Goal: Find specific page/section: Find specific page/section

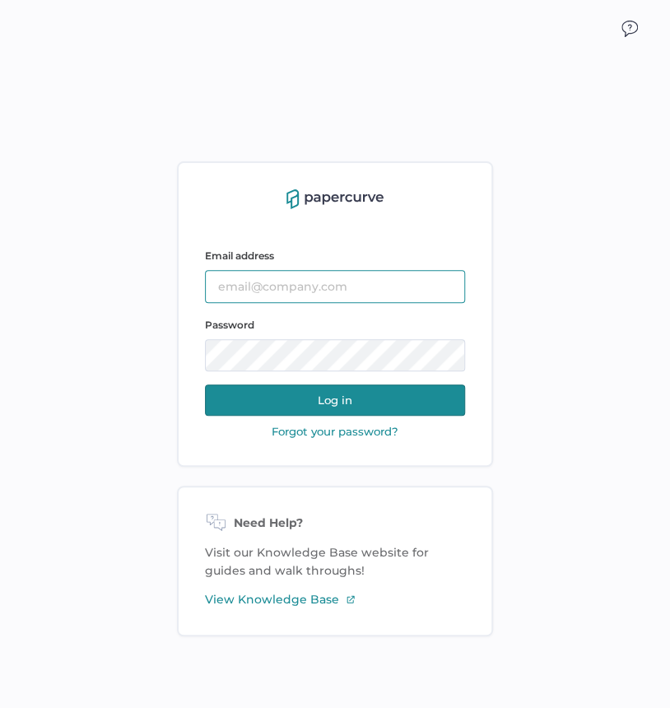
type input "sarahk@sentrex.com"
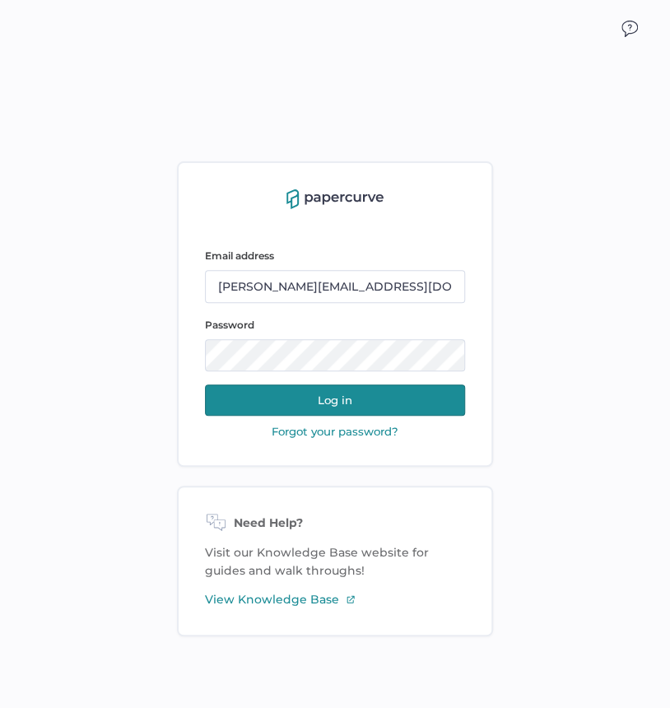
click at [305, 402] on button "Log in" at bounding box center [335, 399] width 260 height 31
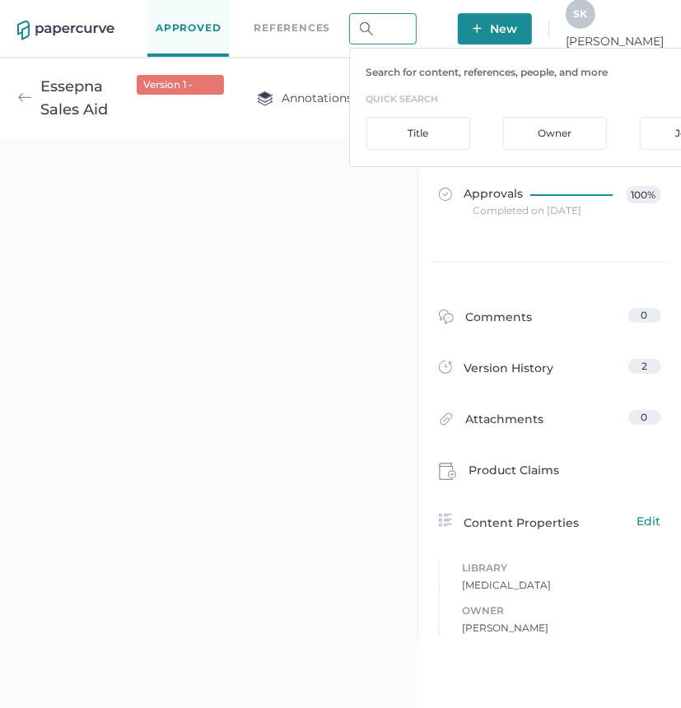
click at [416, 30] on input "text" at bounding box center [382, 28] width 67 height 31
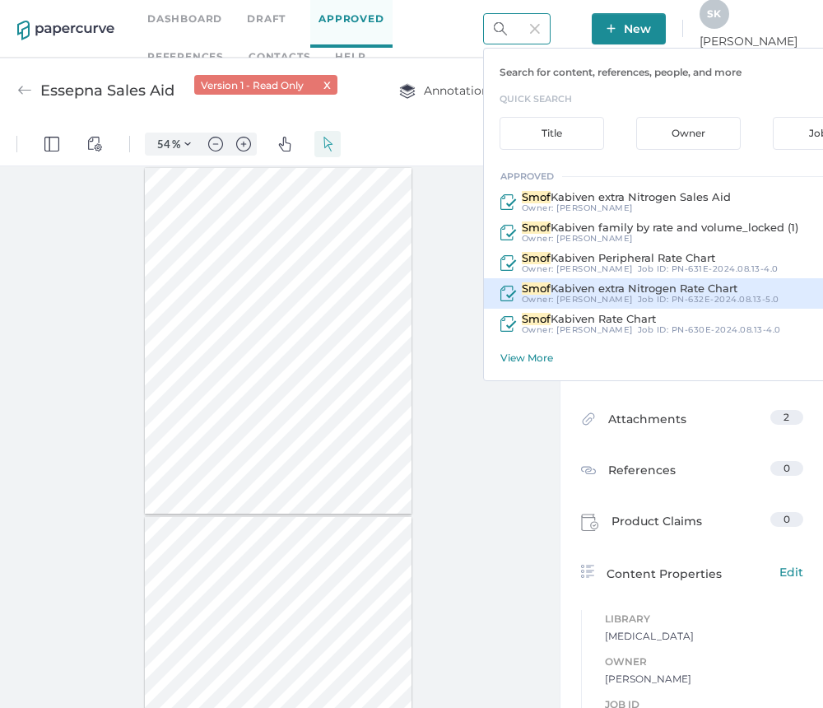
scroll to position [7, 0]
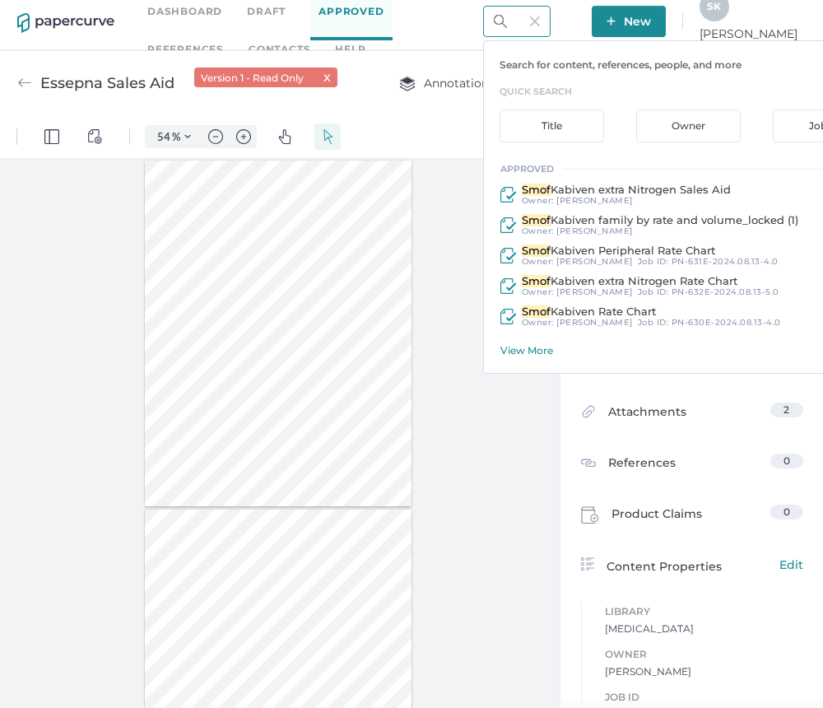
type input "smof"
click at [576, 345] on div "View More" at bounding box center [696, 350] width 393 height 12
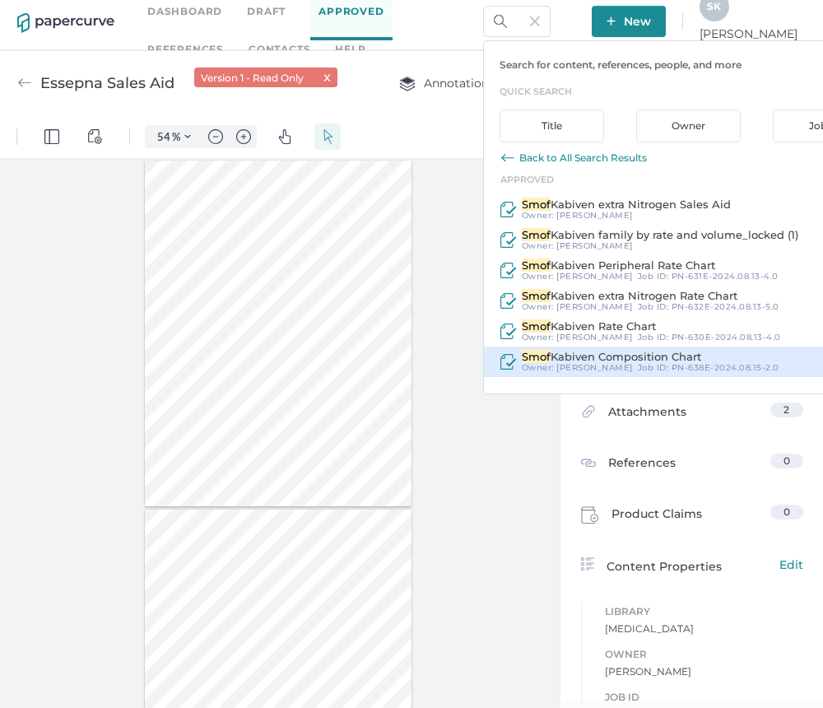
click at [680, 362] on span "PN-638E-2024.08.15-2.0" at bounding box center [726, 367] width 108 height 11
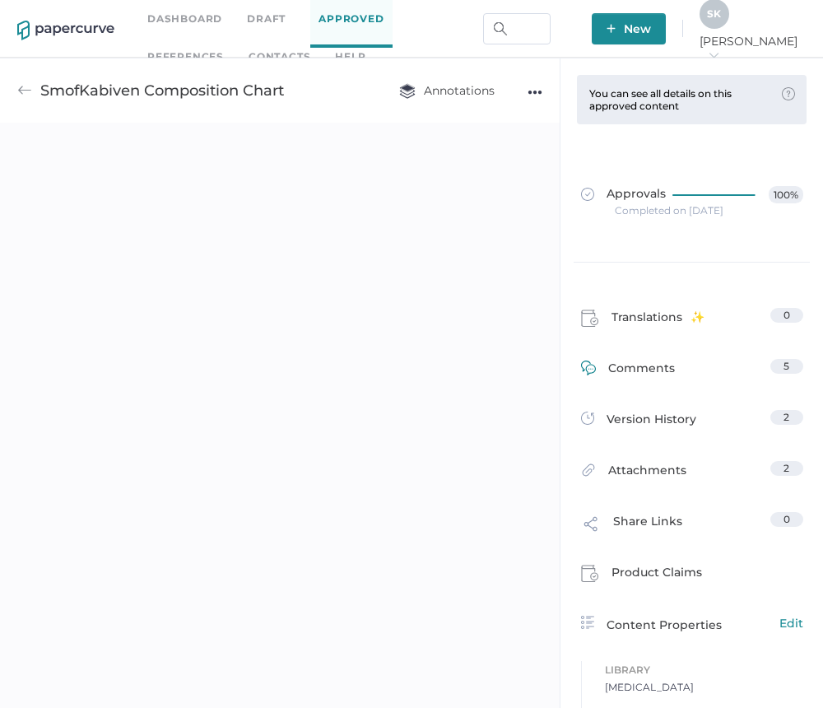
click at [708, 368] on link "Comments 5" at bounding box center [692, 372] width 222 height 26
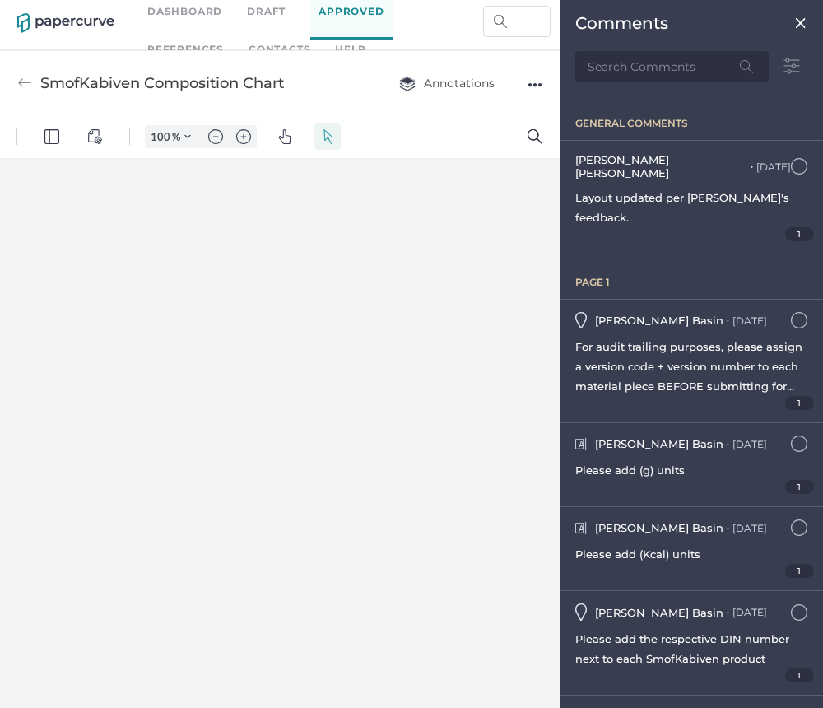
type input "54"
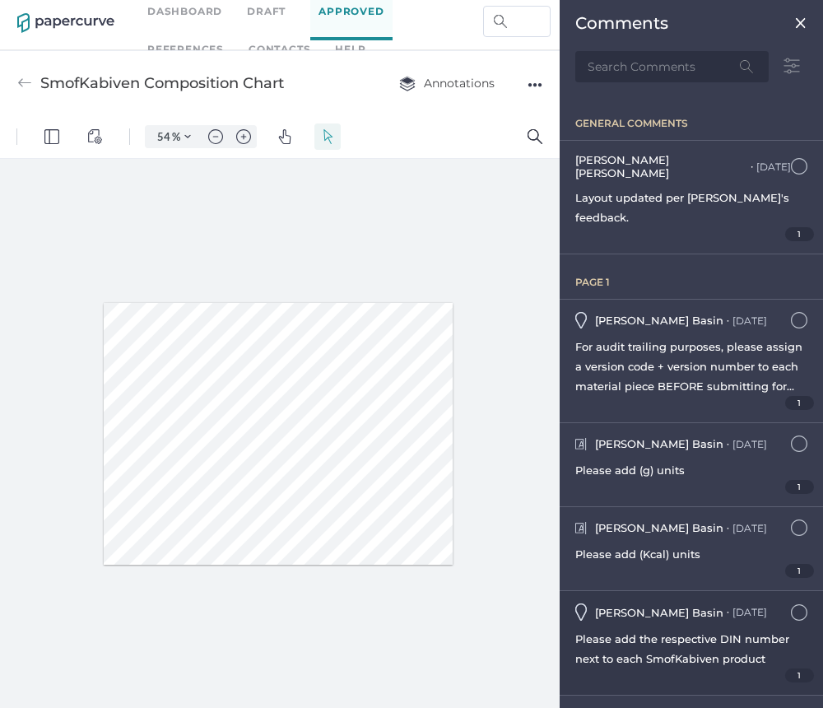
click at [660, 629] on div "Please add the respective DIN number next to each SmofKabiven product" at bounding box center [691, 649] width 232 height 40
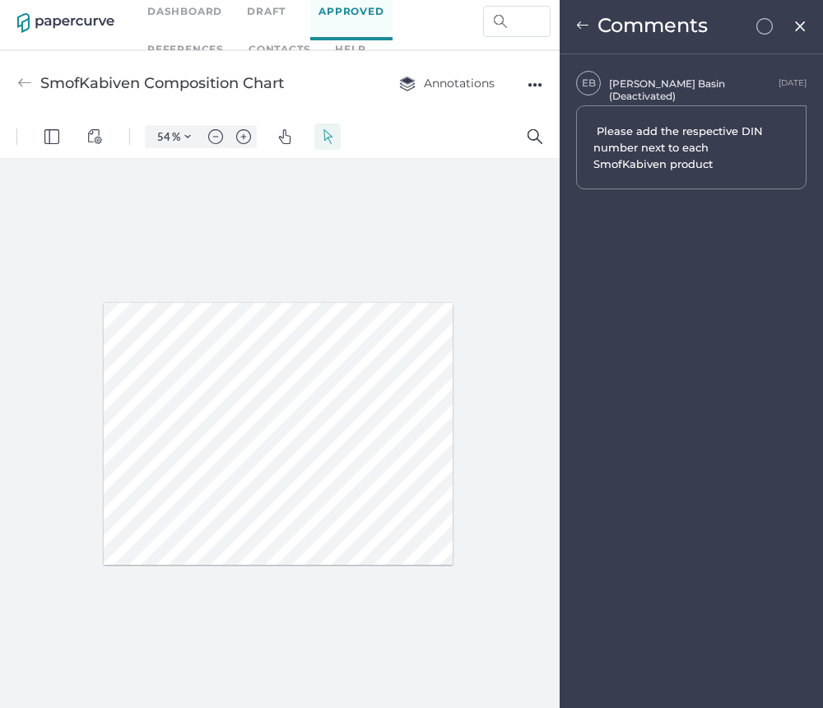
click at [577, 30] on img at bounding box center [582, 25] width 13 height 13
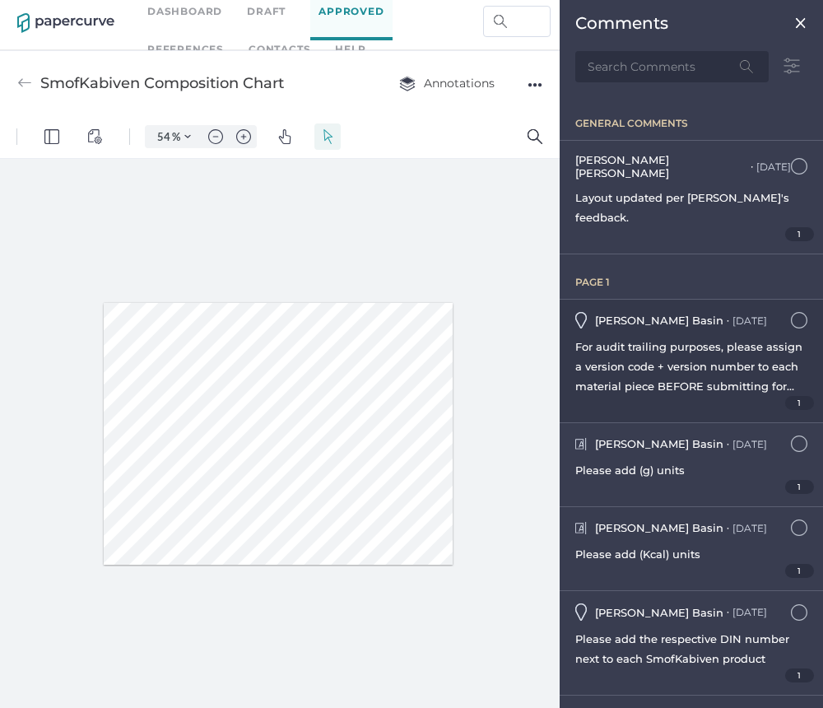
click at [757, 349] on span "For audit trailing purposes, please assign a version code + version number to e…" at bounding box center [688, 376] width 227 height 72
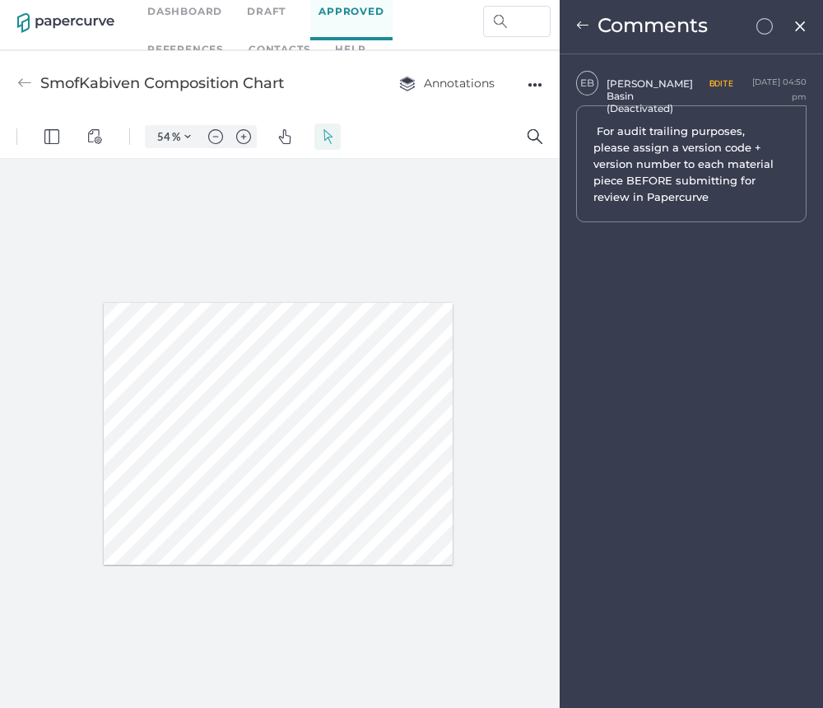
click at [570, 21] on div "Comments" at bounding box center [691, 27] width 263 height 54
click at [576, 21] on img at bounding box center [582, 25] width 13 height 13
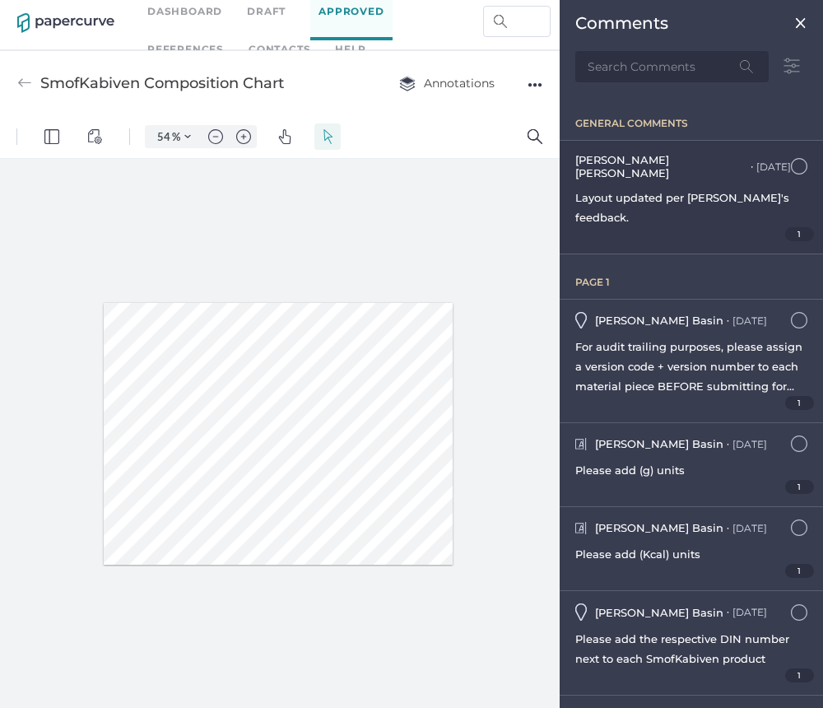
click at [686, 192] on span "Layout updated per Eugene's feedback." at bounding box center [682, 207] width 214 height 33
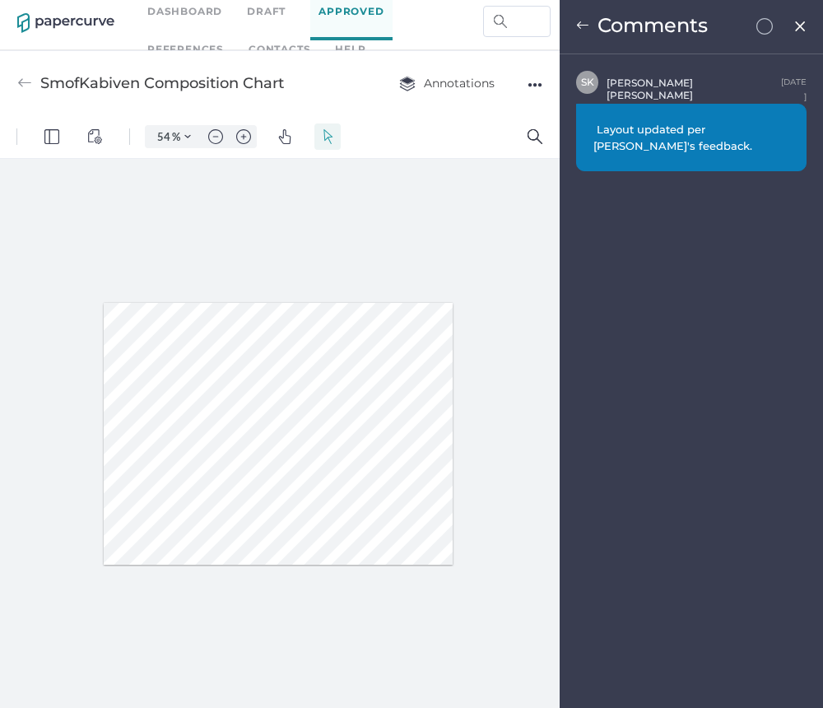
click at [582, 23] on img at bounding box center [582, 25] width 13 height 13
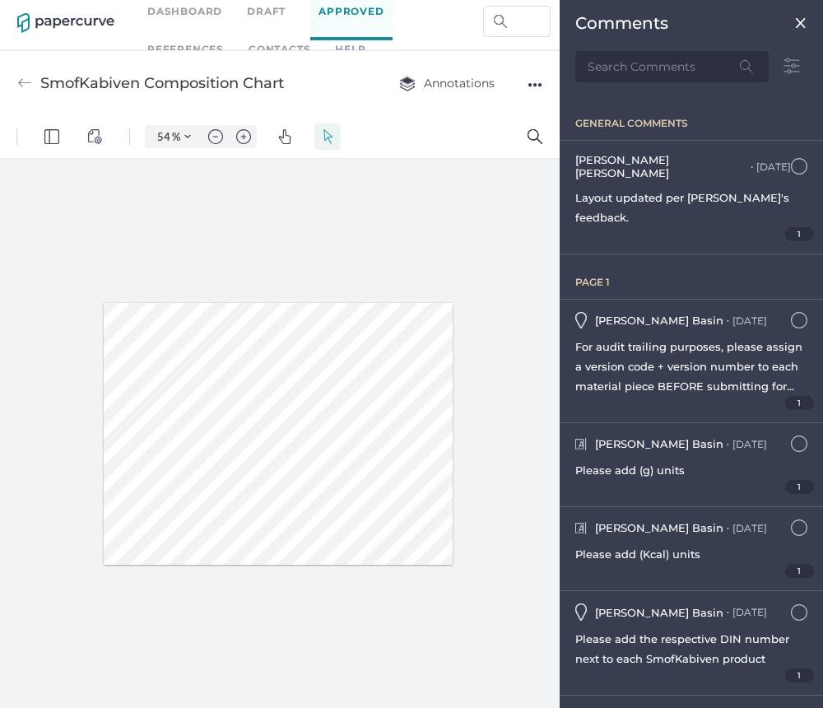
drag, startPoint x: 806, startPoint y: 20, endPoint x: 736, endPoint y: 30, distance: 70.8
click at [805, 20] on img at bounding box center [800, 22] width 13 height 13
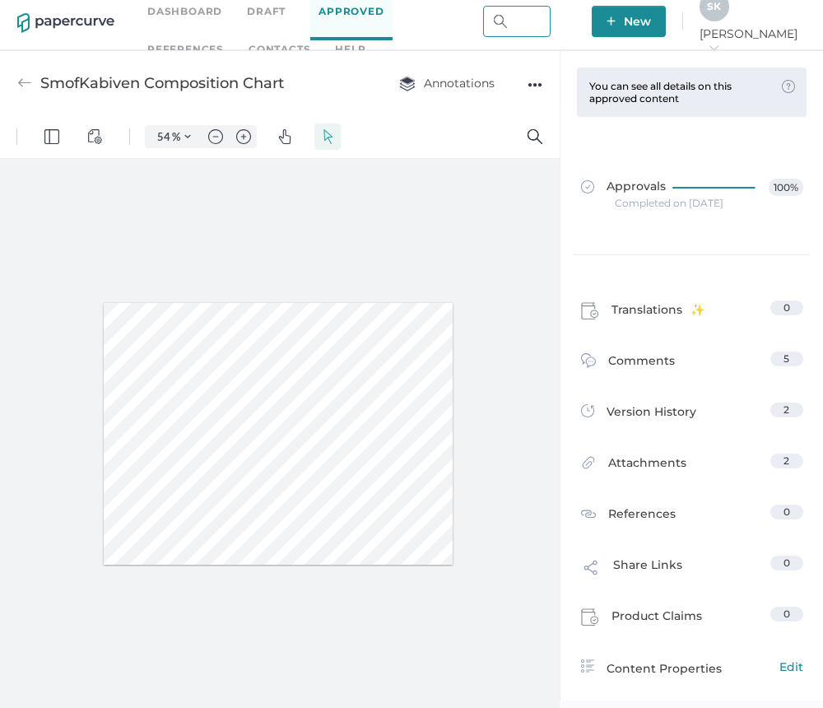
click at [551, 17] on input "text" at bounding box center [516, 21] width 67 height 31
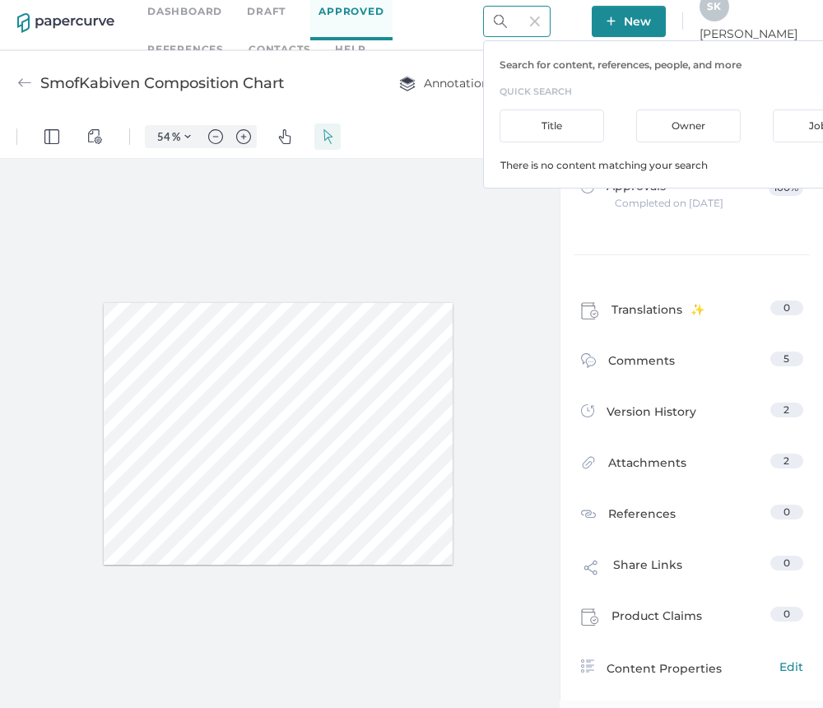
scroll to position [0, 25]
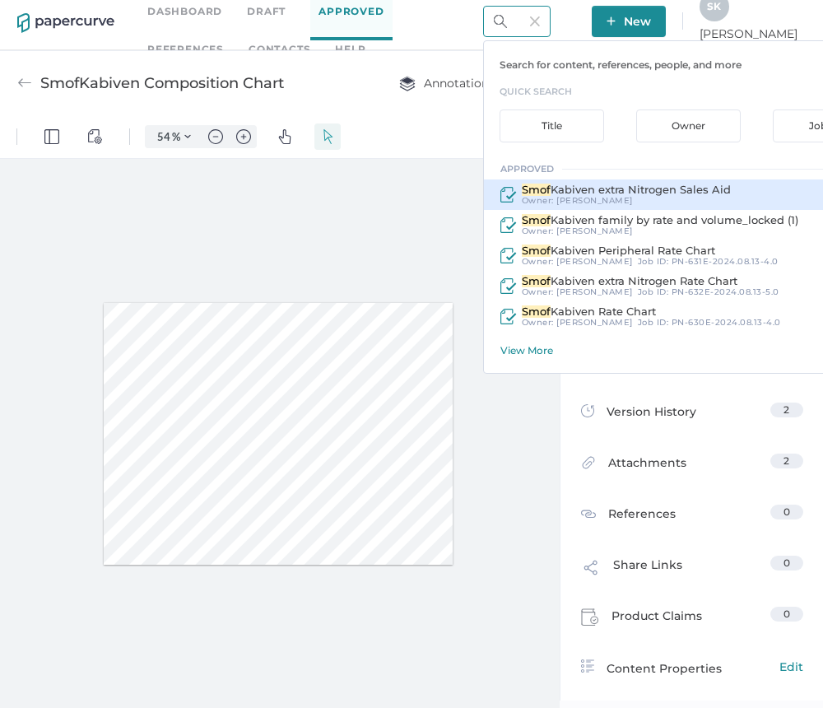
type input "smof"
click at [684, 196] on div "Owner: Allison Weakly" at bounding box center [624, 201] width 214 height 10
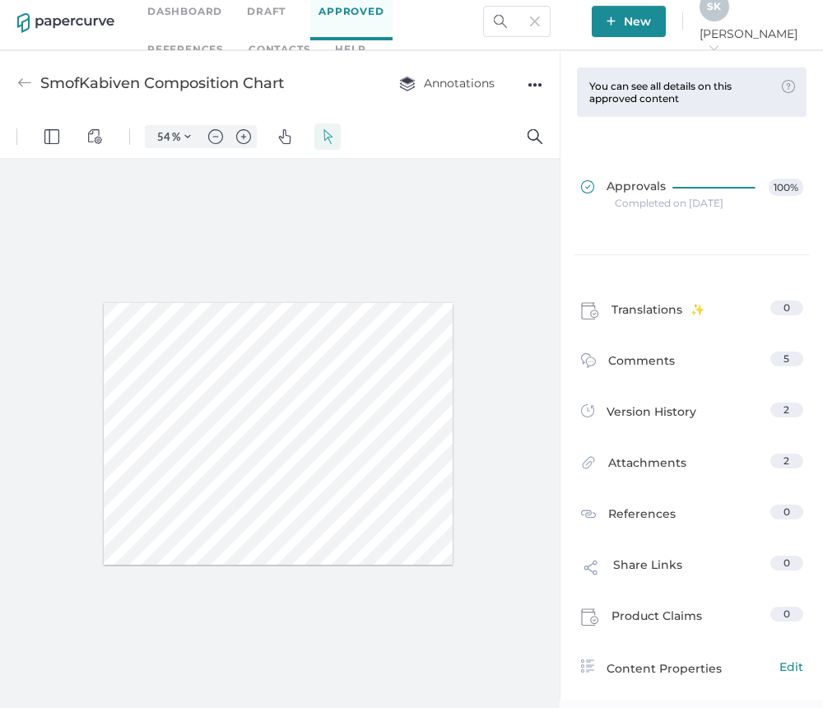
type input "SmofKabiven extra Nitrogen Sales Aid"
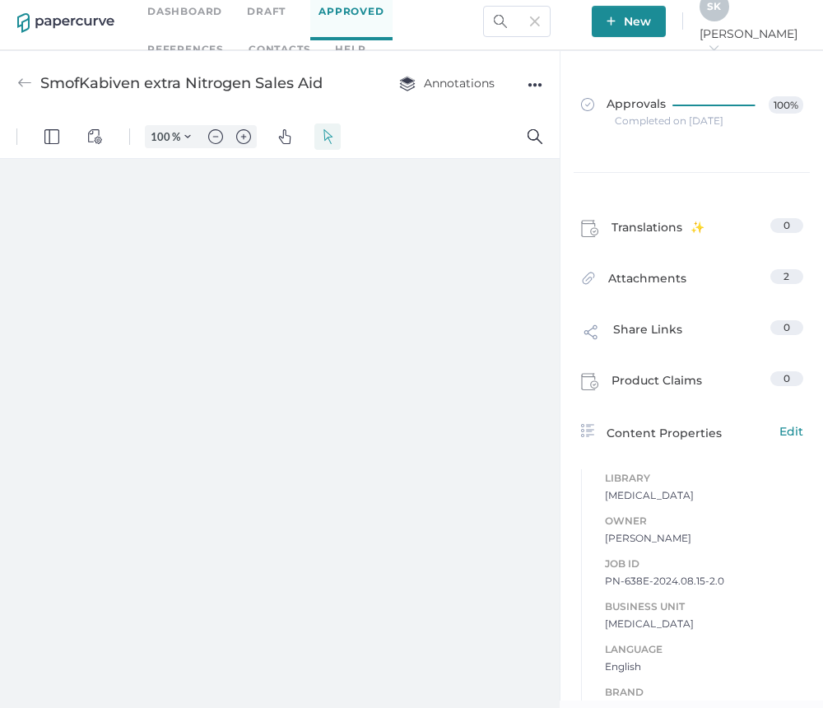
click at [507, 16] on img at bounding box center [500, 21] width 13 height 13
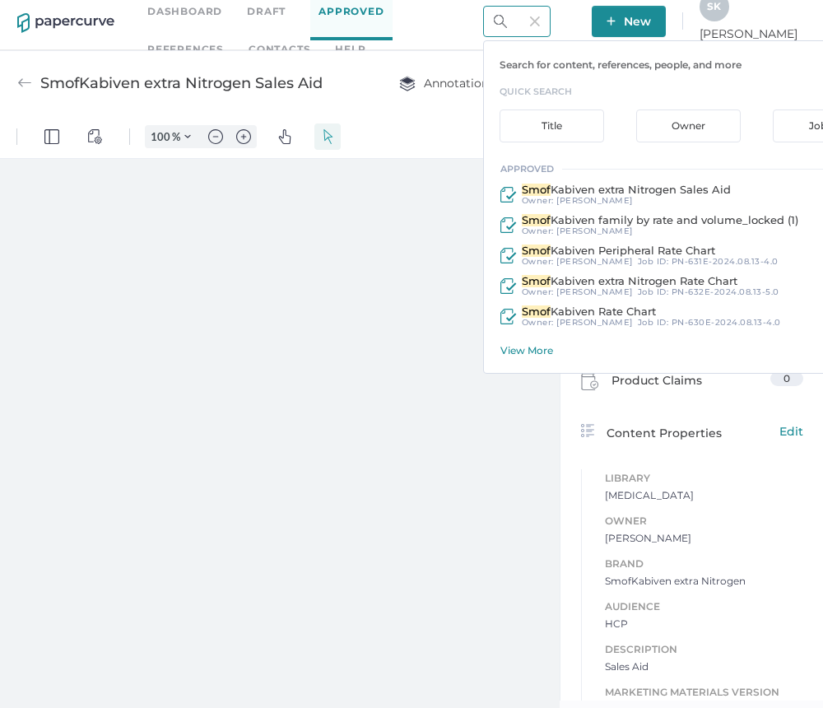
click at [551, 22] on input "smof" at bounding box center [516, 21] width 67 height 31
type input "100"
type input "smofksmof"
type input "54"
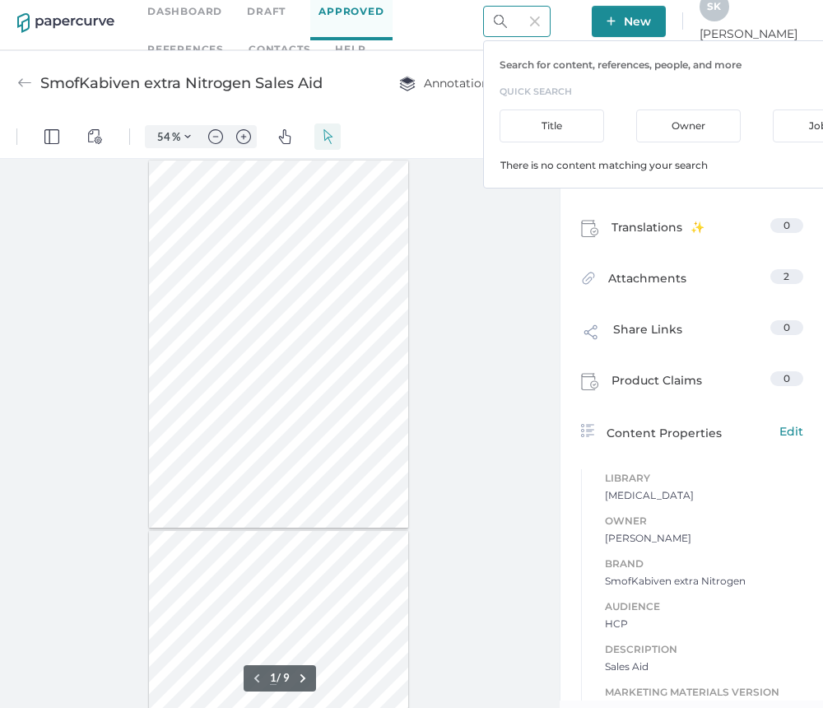
scroll to position [0, 34]
type input "smofksmof"
click at [540, 23] on img at bounding box center [535, 21] width 10 height 10
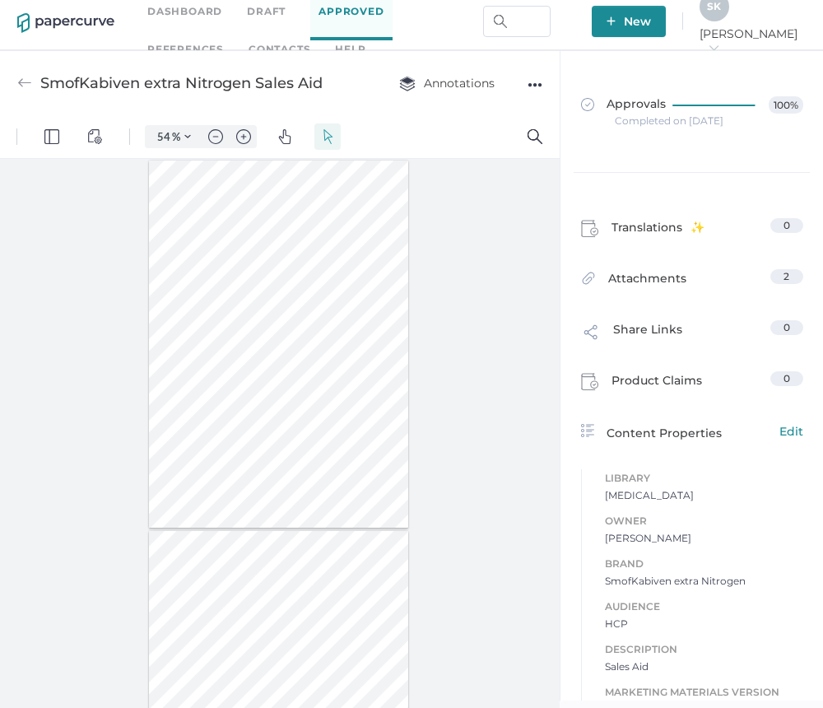
scroll to position [0, 0]
click at [551, 16] on input "text" at bounding box center [516, 21] width 67 height 31
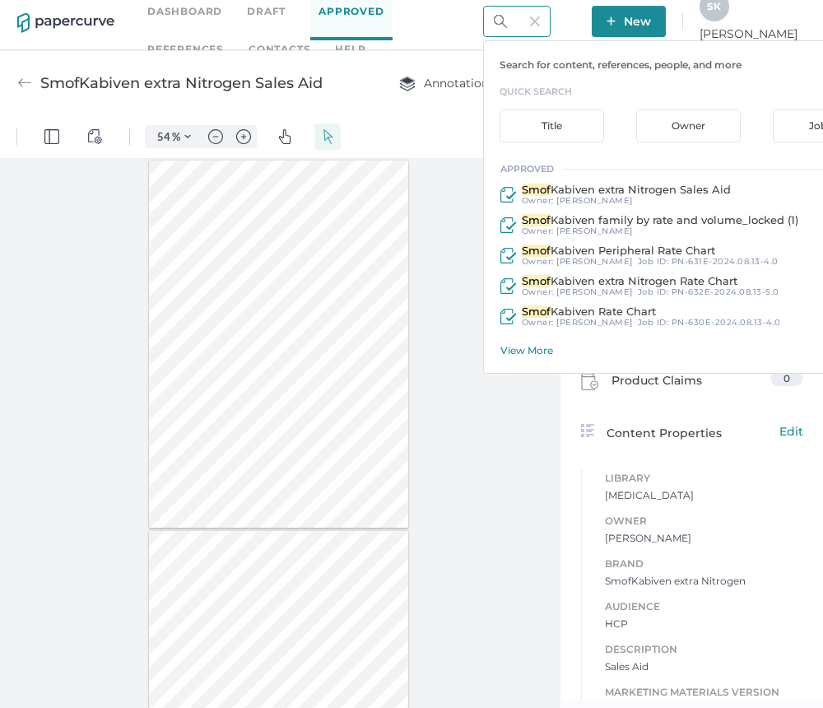
scroll to position [0, 5]
type input "s"
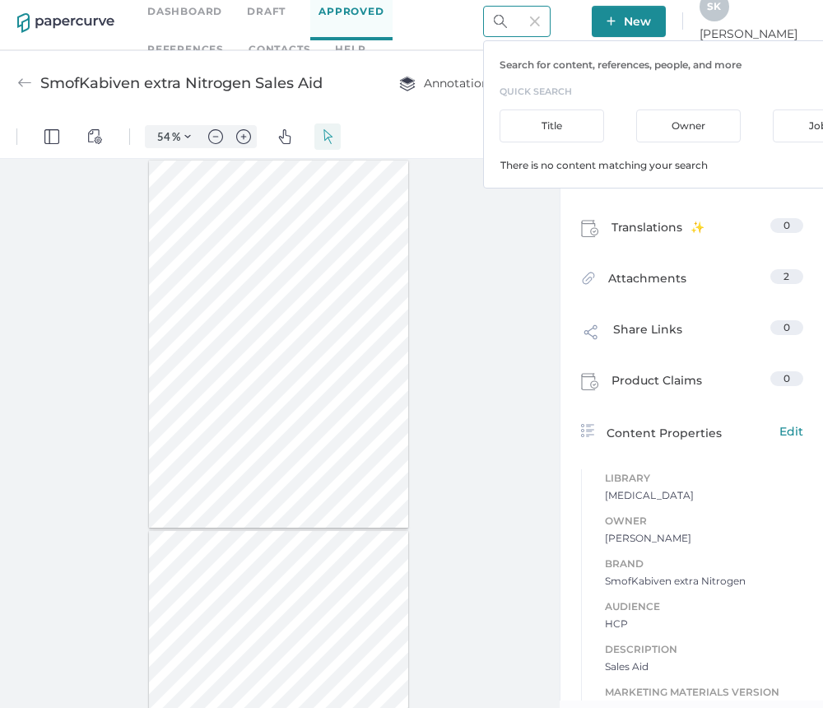
scroll to position [0, 26]
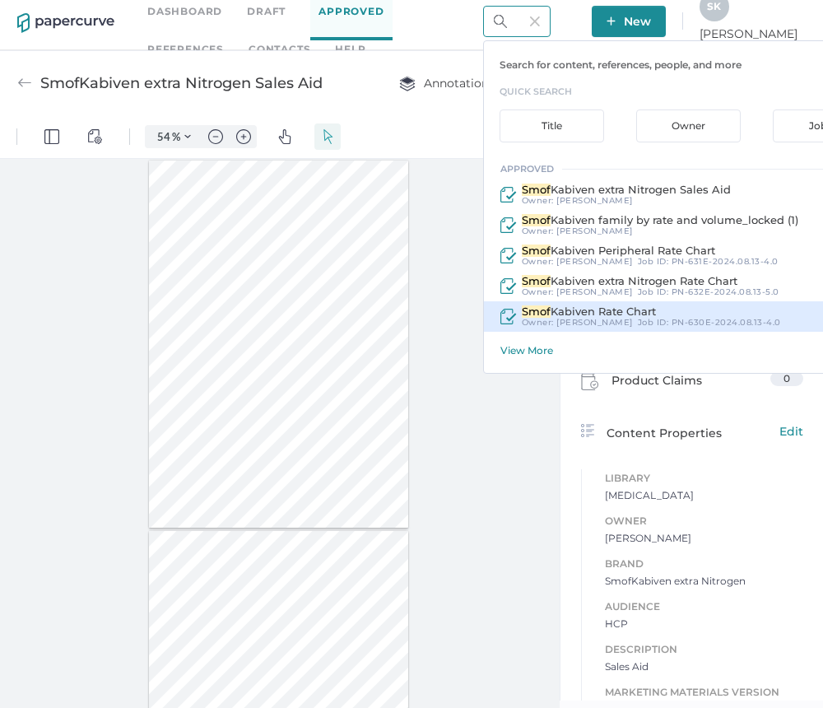
type input "Smof"
click at [762, 313] on div "Smof Kabiven Rate Chart" at bounding box center [651, 311] width 259 height 12
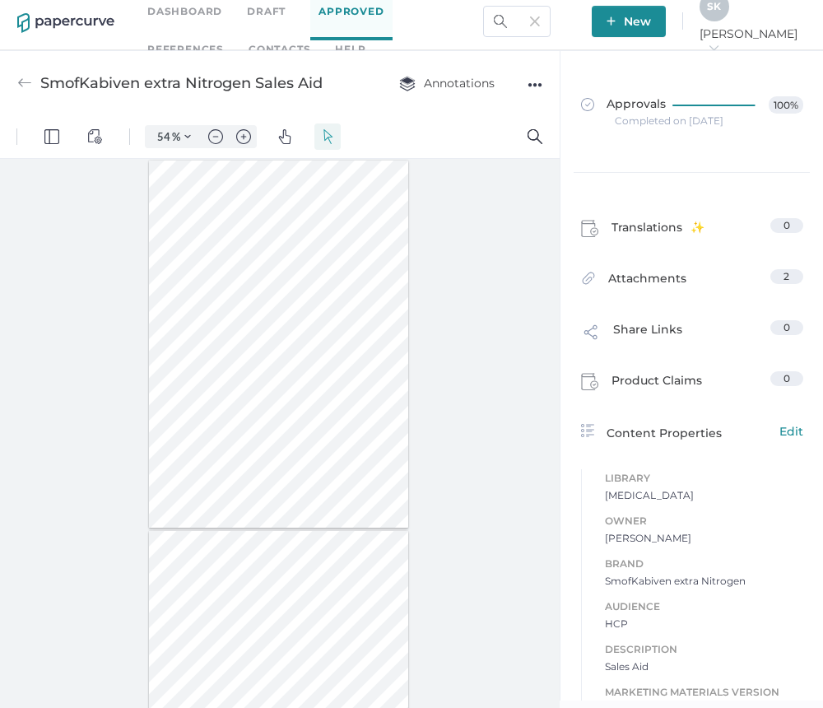
type input "SmofKabiven Rate Chart"
type input "100"
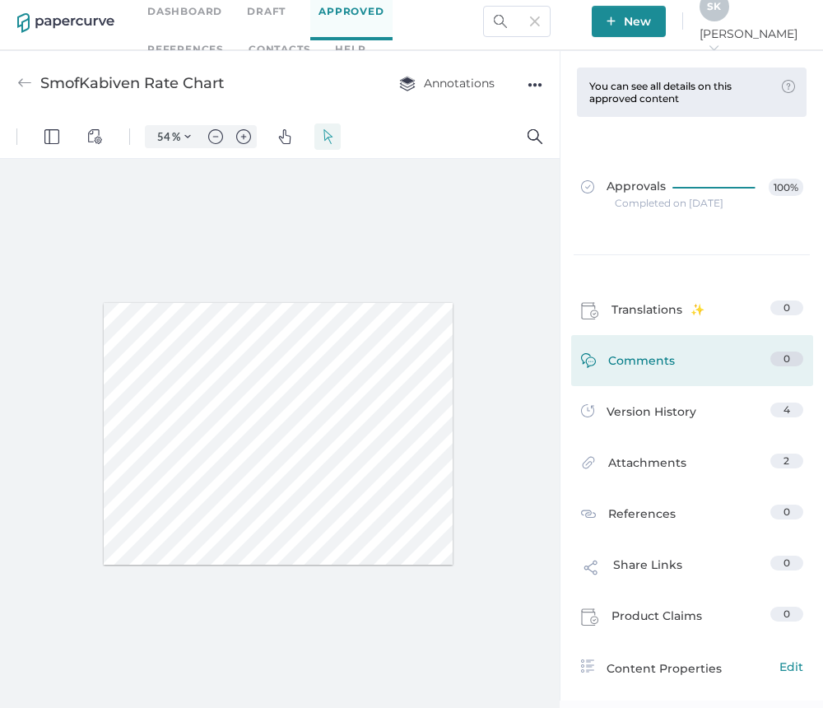
click at [704, 359] on link "Comments 0" at bounding box center [692, 364] width 222 height 26
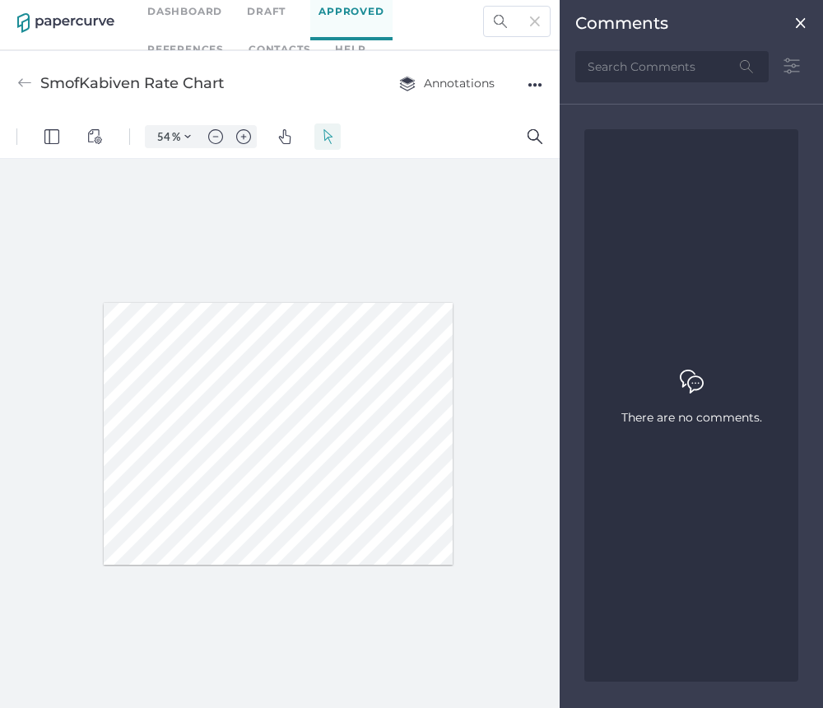
scroll to position [283, 0]
click at [791, 23] on div "Comments" at bounding box center [691, 23] width 232 height 20
click at [803, 21] on img at bounding box center [800, 22] width 13 height 13
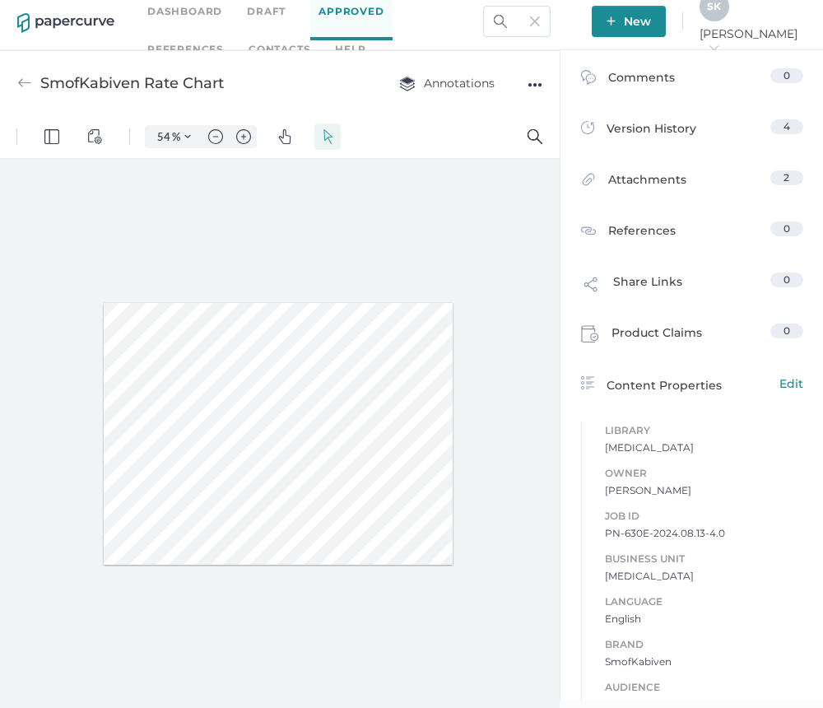
click at [537, 85] on div "●●●" at bounding box center [535, 84] width 15 height 23
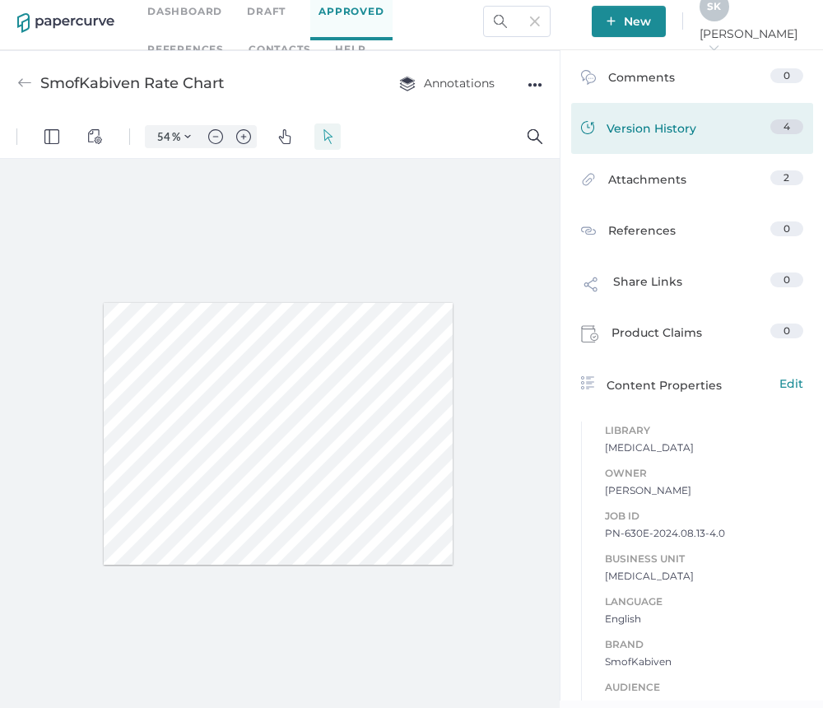
click at [644, 141] on div "Version History 4" at bounding box center [692, 128] width 242 height 51
click at [626, 127] on span "Version History" at bounding box center [652, 130] width 90 height 23
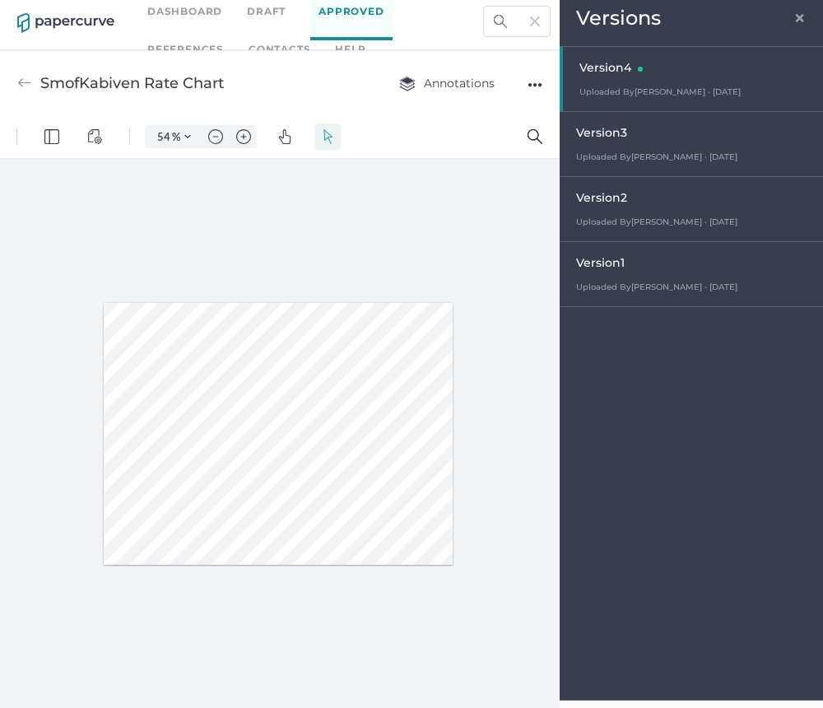
click at [612, 261] on span "Version 1" at bounding box center [600, 262] width 49 height 15
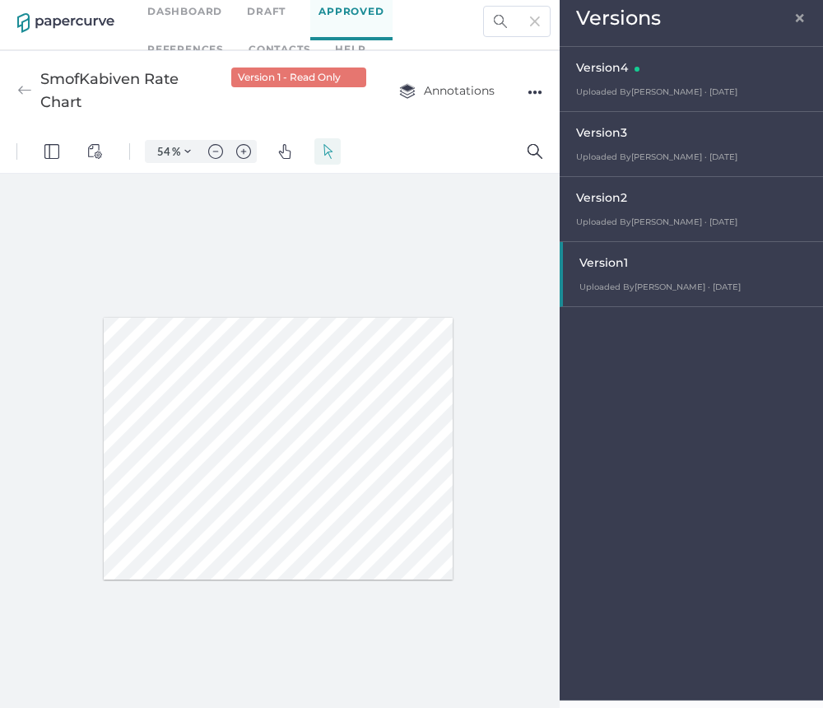
click at [606, 193] on span "Version 2" at bounding box center [601, 197] width 51 height 15
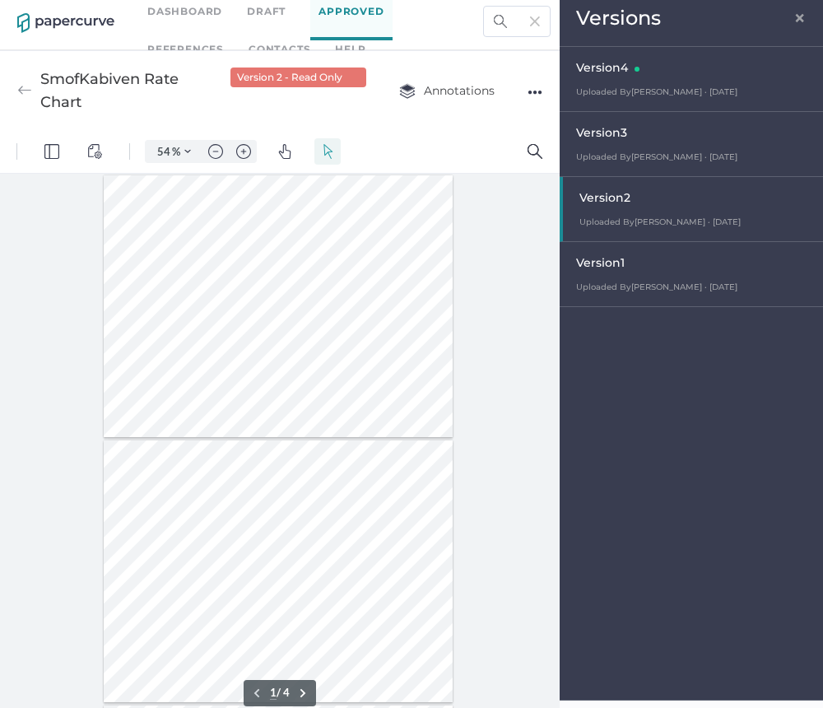
click at [607, 259] on span "Version 1" at bounding box center [600, 262] width 49 height 15
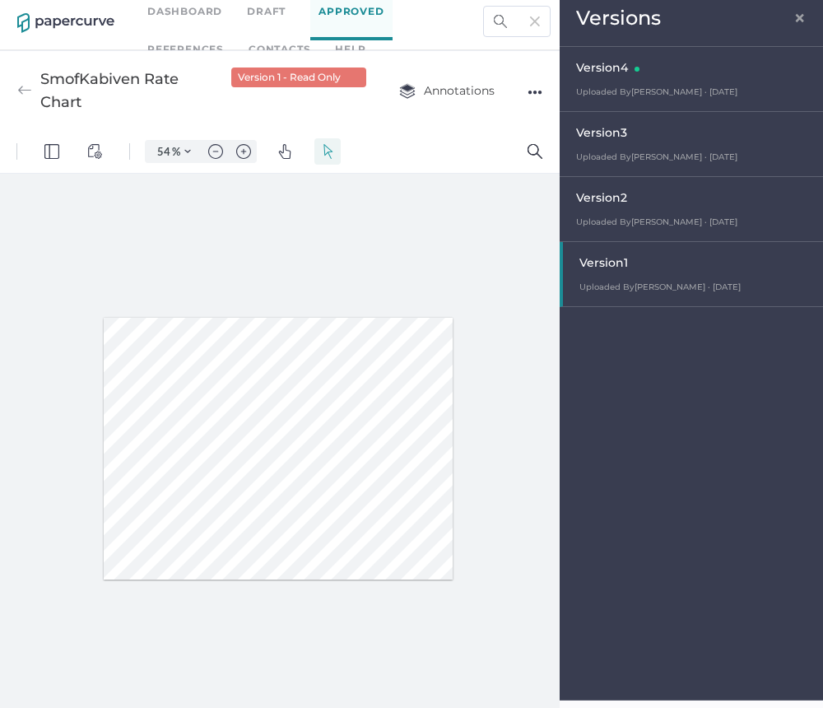
click at [793, 20] on span "×" at bounding box center [799, 15] width 13 height 13
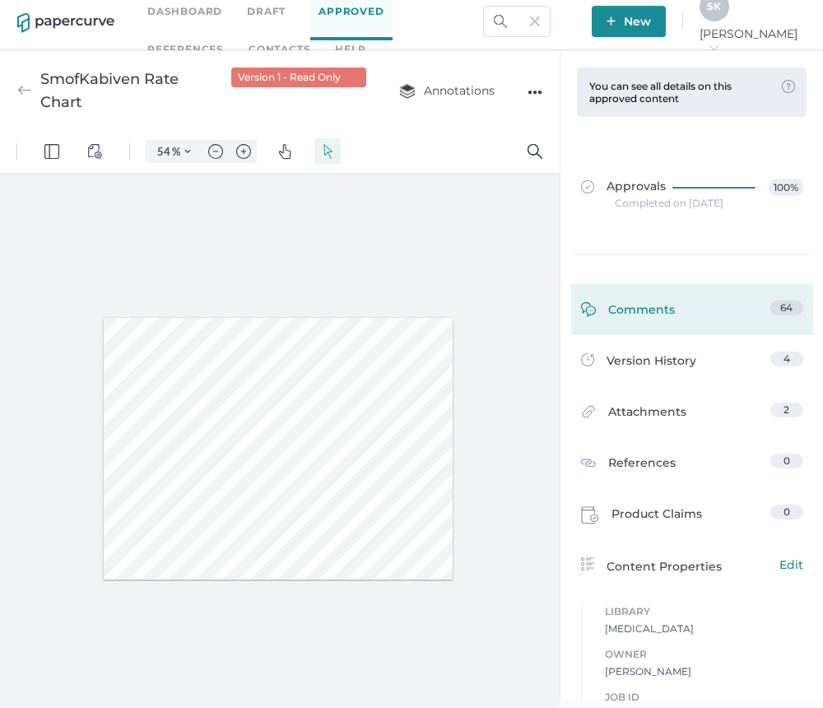
click at [733, 295] on div "Comments 64" at bounding box center [692, 309] width 242 height 51
click at [734, 314] on link "Comments 64" at bounding box center [692, 313] width 222 height 26
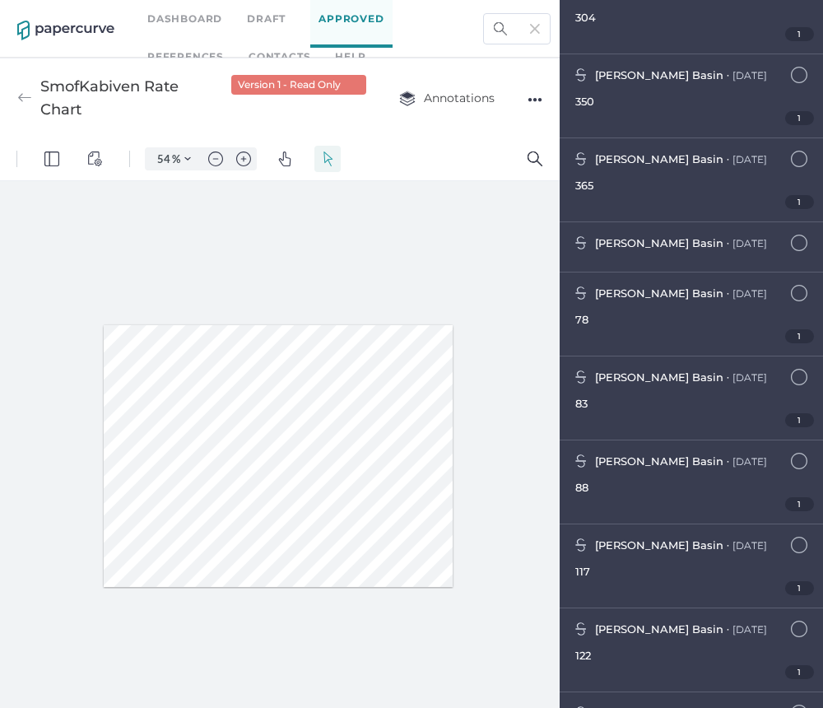
click at [495, 281] on div at bounding box center [280, 455] width 560 height 549
click at [440, 144] on div at bounding box center [431, 158] width 165 height 43
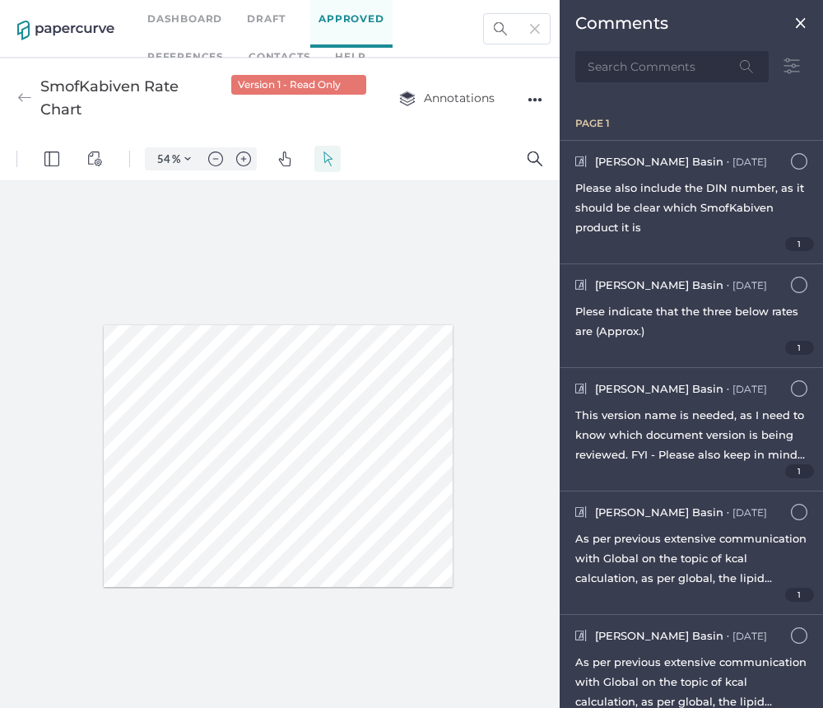
click at [797, 24] on div "Comments" at bounding box center [691, 47] width 258 height 95
click at [794, 20] on img at bounding box center [800, 22] width 13 height 13
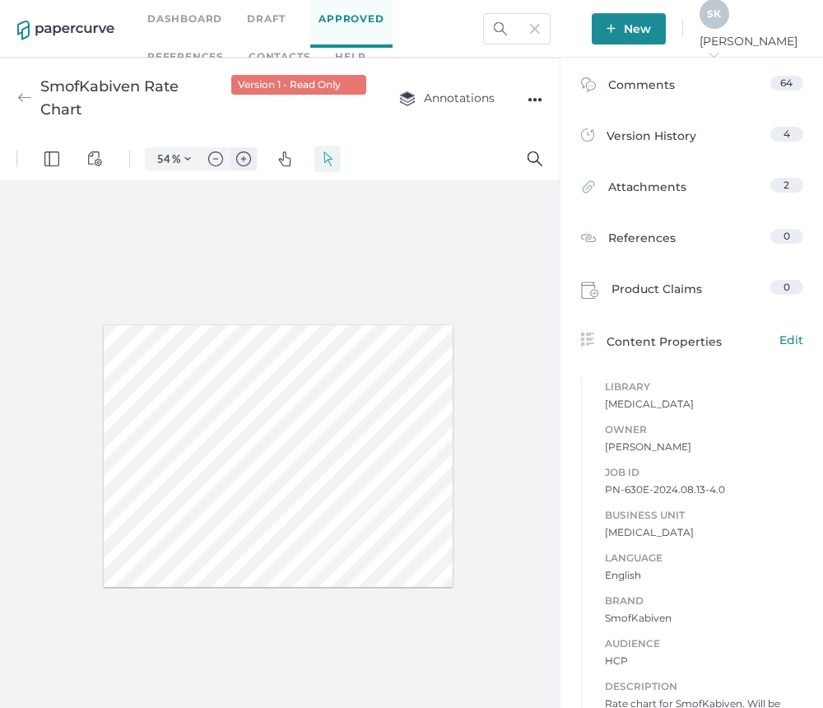
click at [252, 163] on button "Zoom in" at bounding box center [243, 158] width 26 height 23
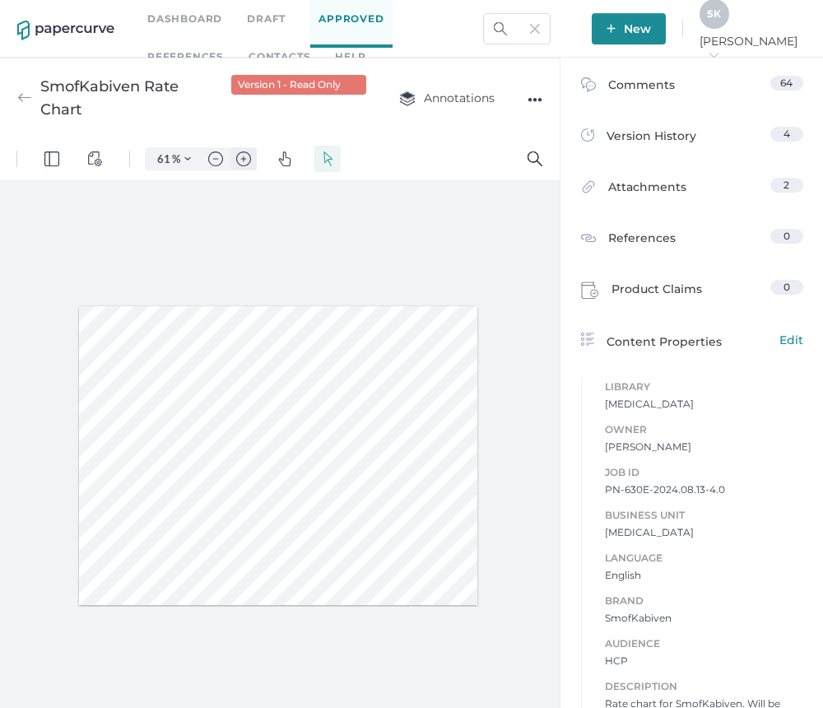
click at [245, 162] on img "Zoom in" at bounding box center [243, 158] width 15 height 15
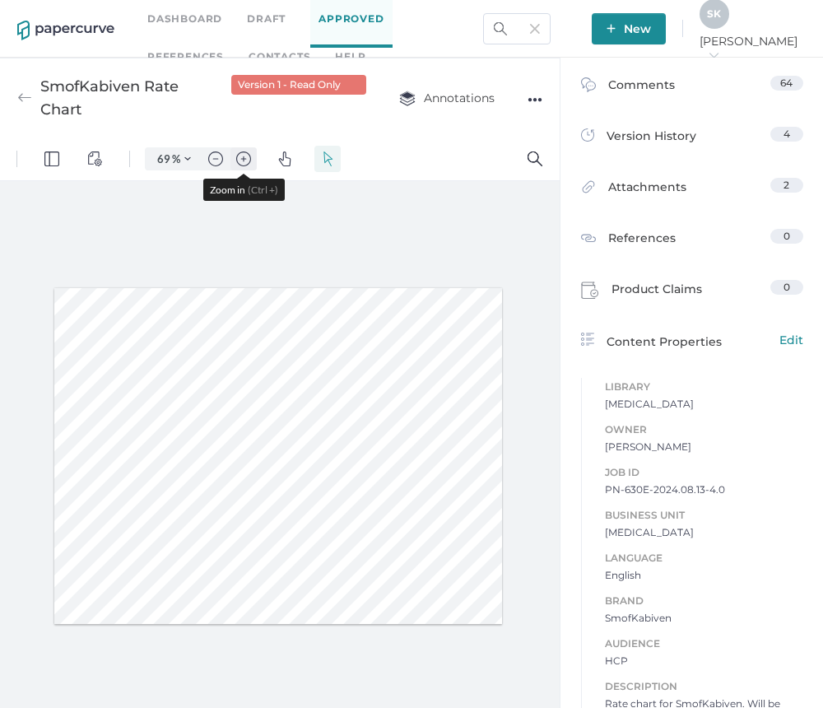
click at [242, 162] on img "Zoom in" at bounding box center [243, 158] width 15 height 15
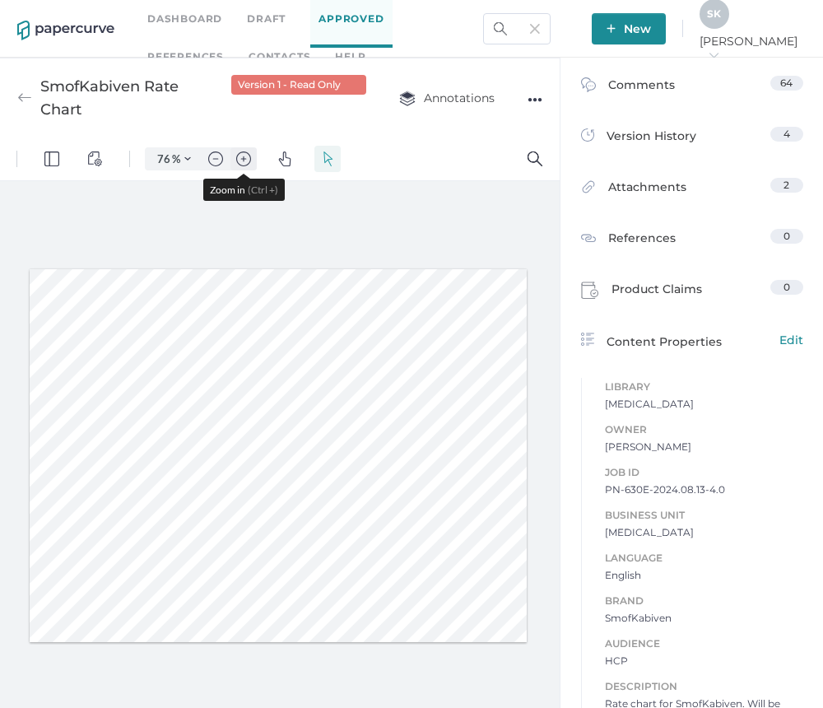
click at [242, 162] on img "Zoom in" at bounding box center [243, 158] width 15 height 15
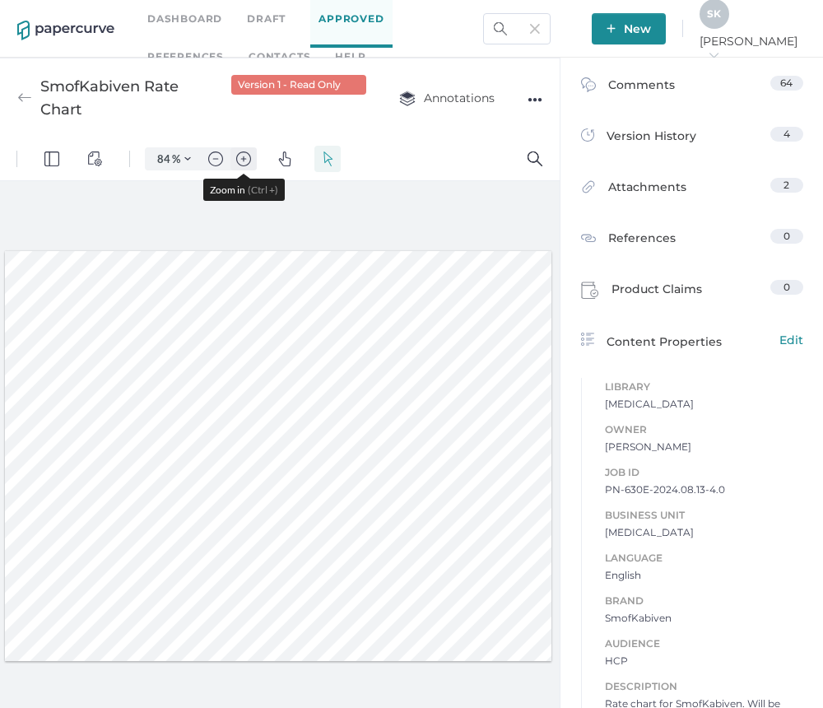
click at [242, 162] on img "Zoom in" at bounding box center [243, 158] width 15 height 15
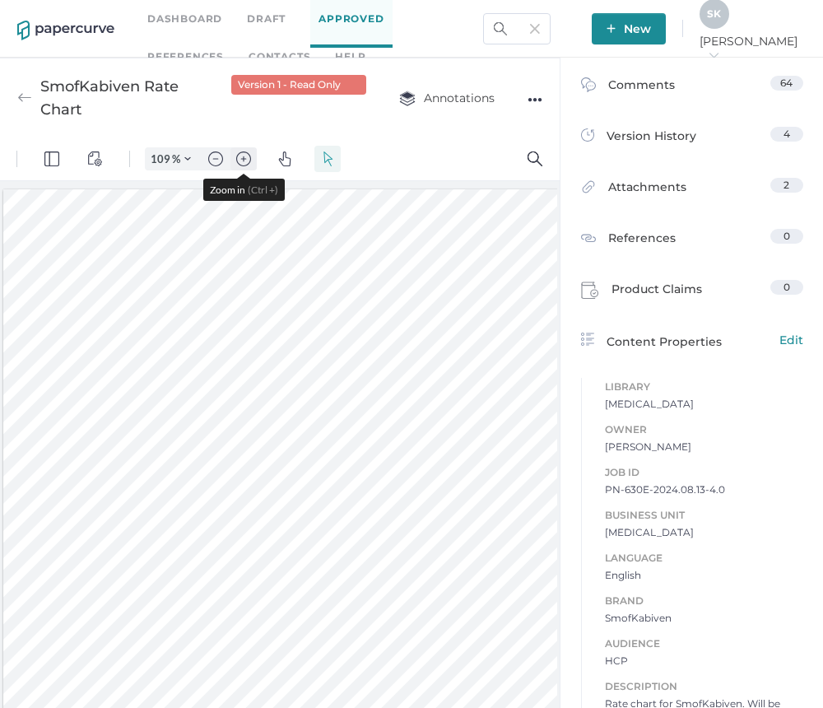
scroll to position [0, 81]
click at [242, 162] on img "Zoom in" at bounding box center [243, 158] width 15 height 15
type input "159"
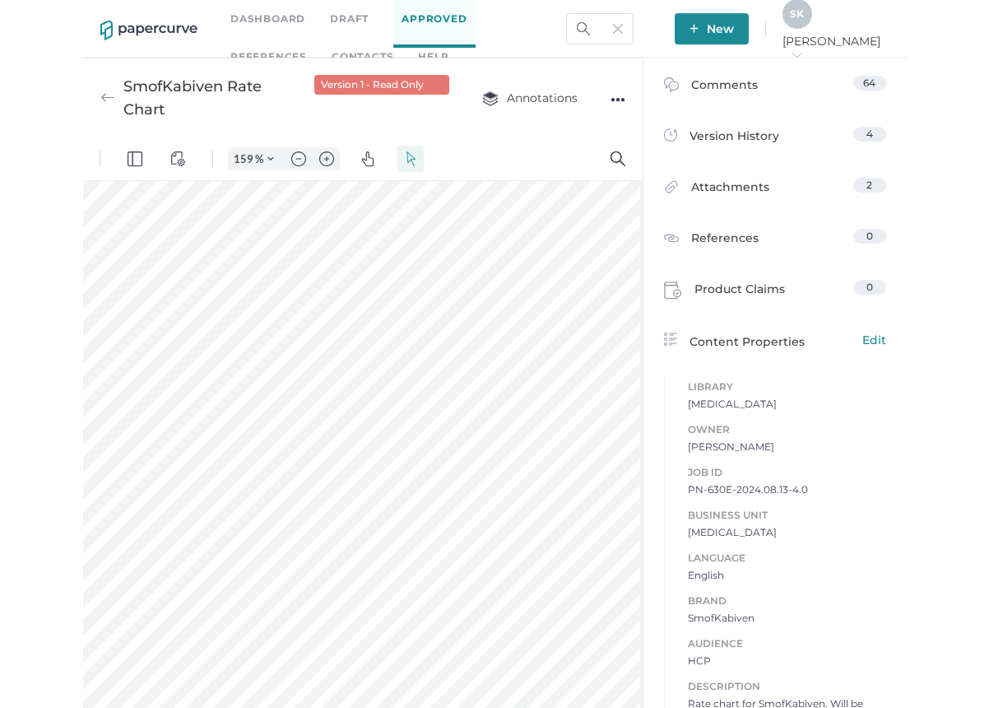
scroll to position [246, 248]
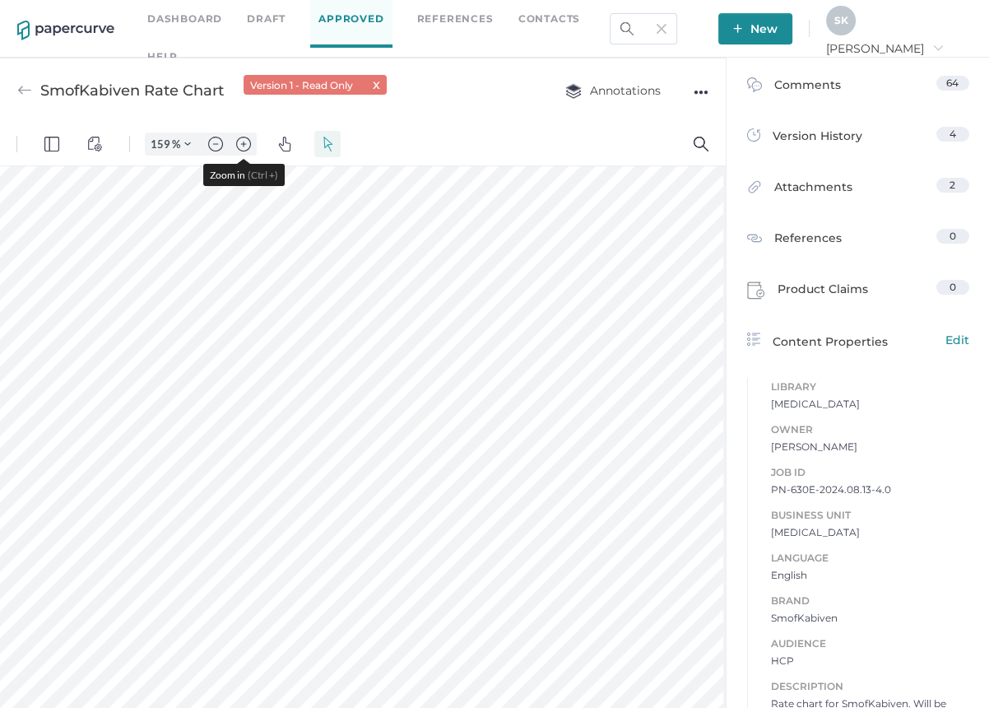
click at [192, 23] on link "Dashboard" at bounding box center [184, 19] width 75 height 18
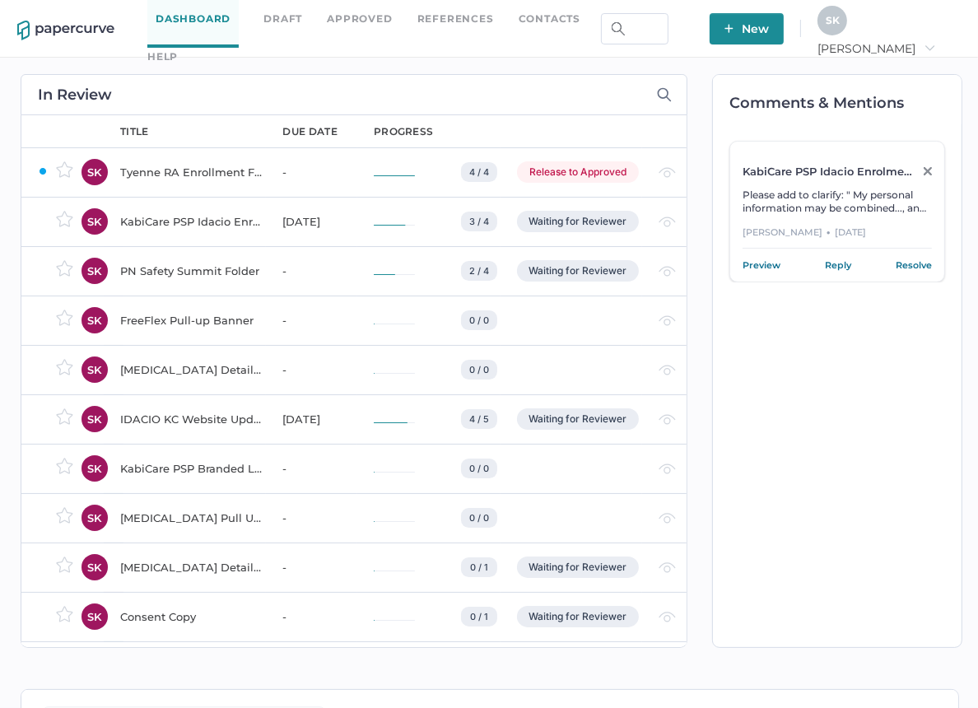
drag, startPoint x: 351, startPoint y: 29, endPoint x: 361, endPoint y: 32, distance: 11.2
click at [351, 28] on link "Approved" at bounding box center [359, 19] width 65 height 18
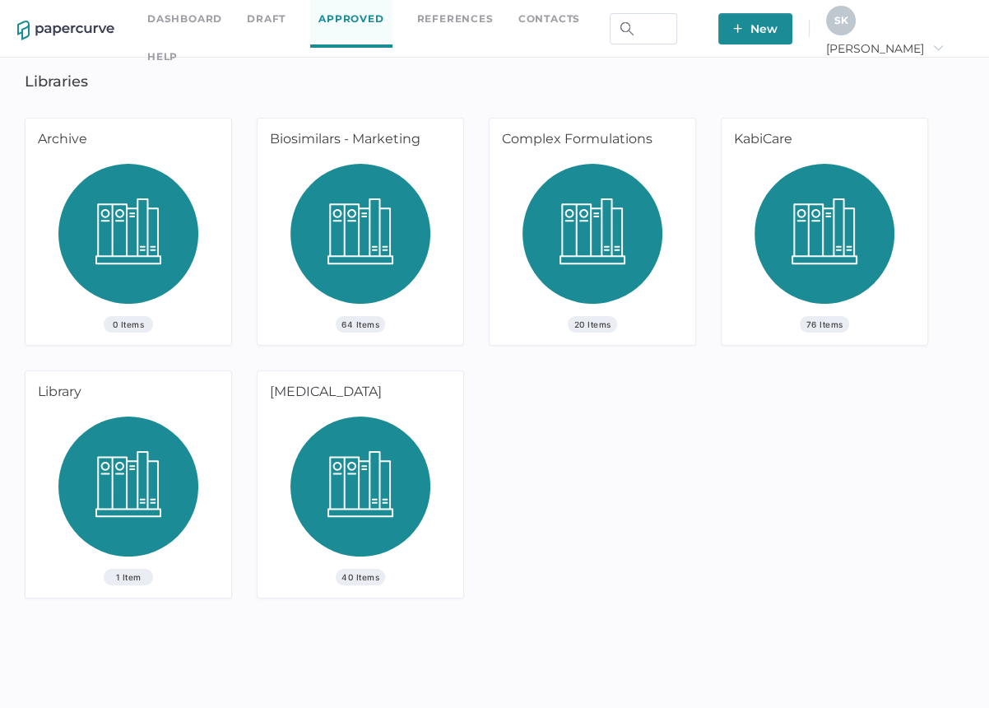
click at [371, 472] on img at bounding box center [361, 492] width 140 height 152
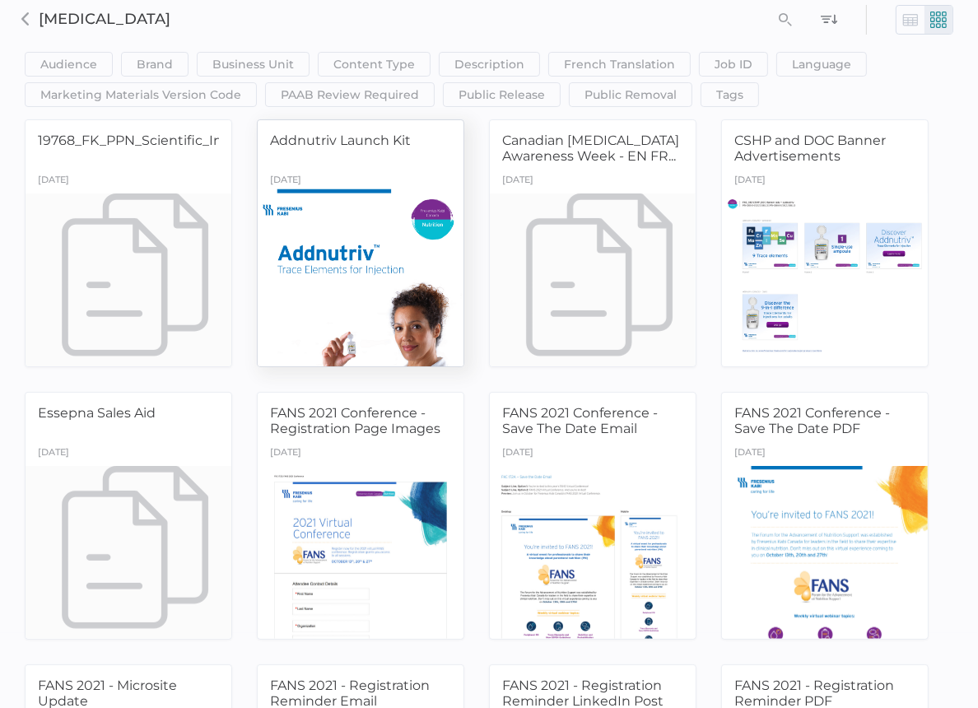
scroll to position [74, 0]
click at [374, 137] on span "Addnutriv Launch Kit" at bounding box center [340, 141] width 141 height 16
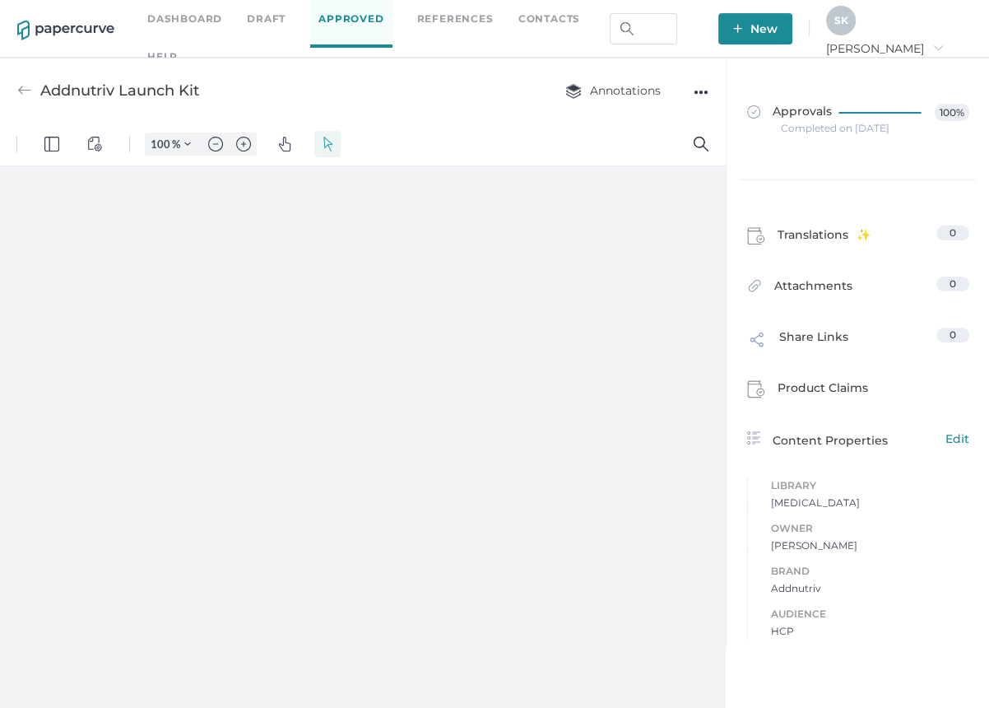
scroll to position [7, 0]
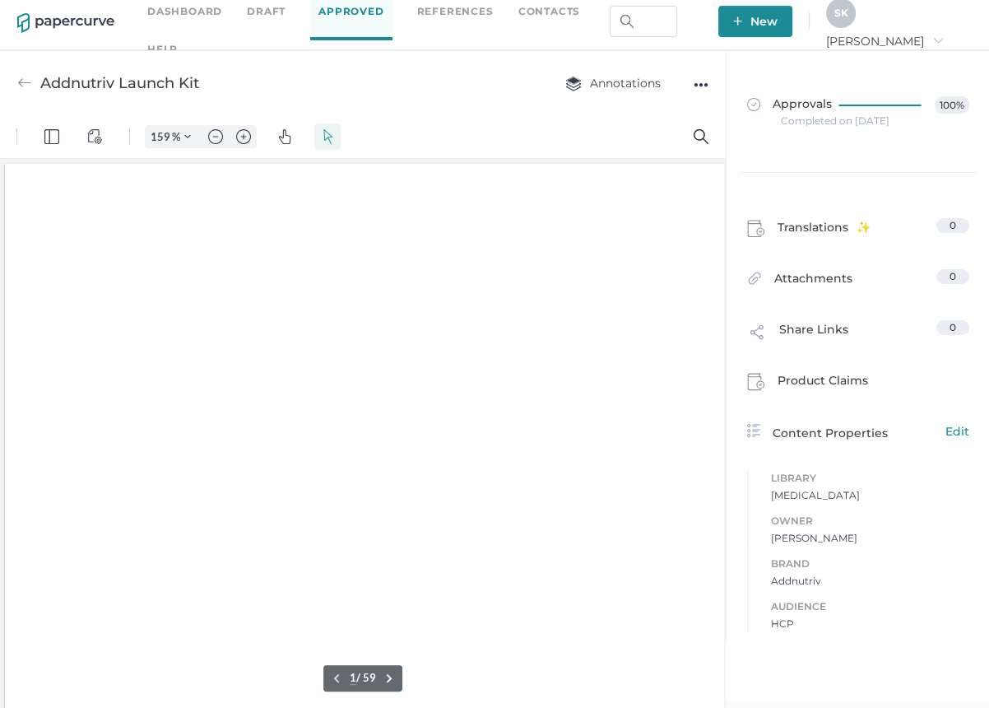
type input "159"
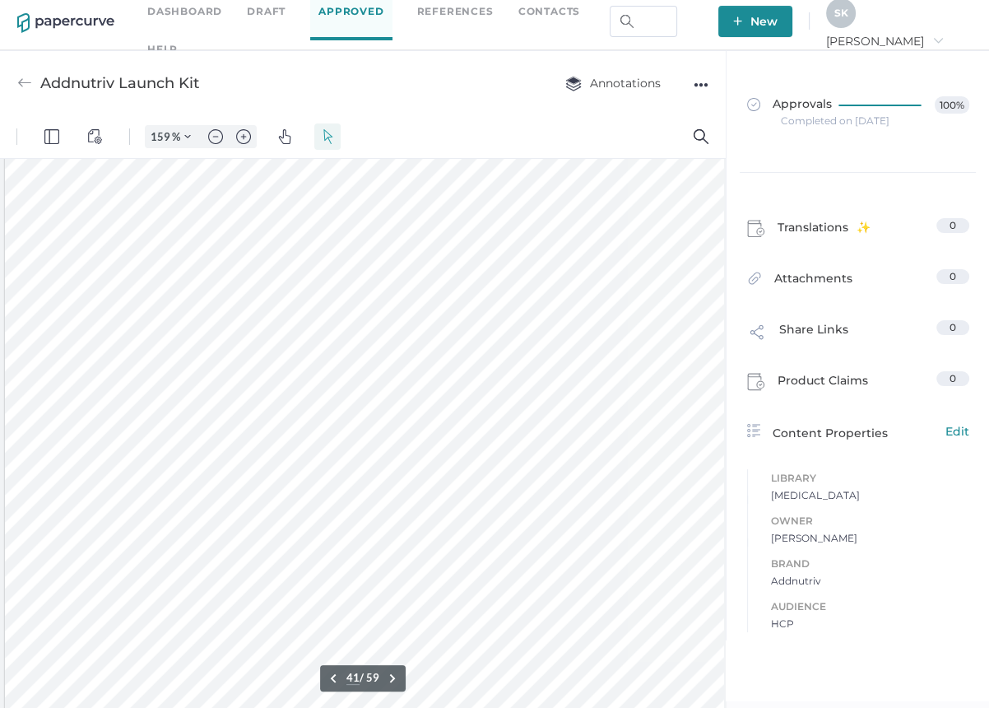
scroll to position [41858, 0]
drag, startPoint x: 723, startPoint y: 530, endPoint x: 720, endPoint y: 220, distance: 310.3
click at [720, 220] on div at bounding box center [363, 433] width 726 height 549
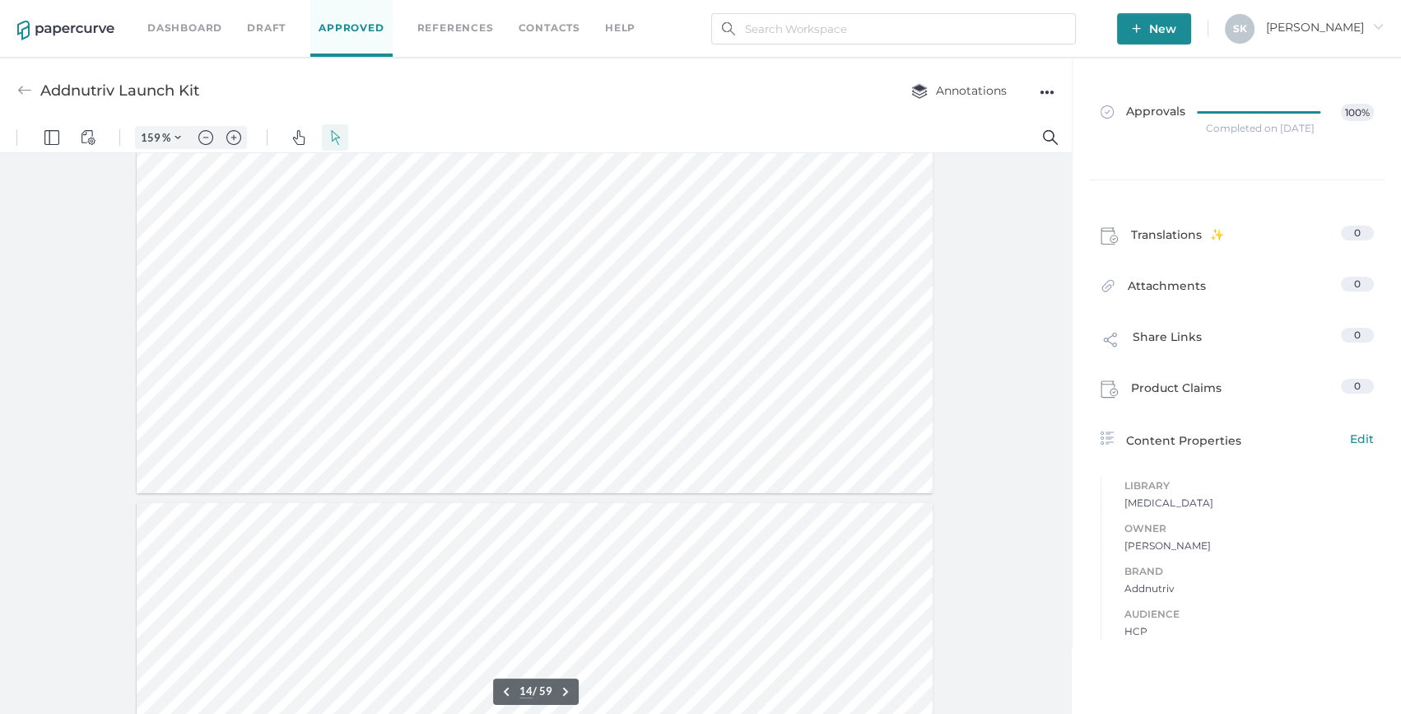
scroll to position [13318, 0]
type input "19"
click at [25, 90] on img at bounding box center [24, 90] width 15 height 15
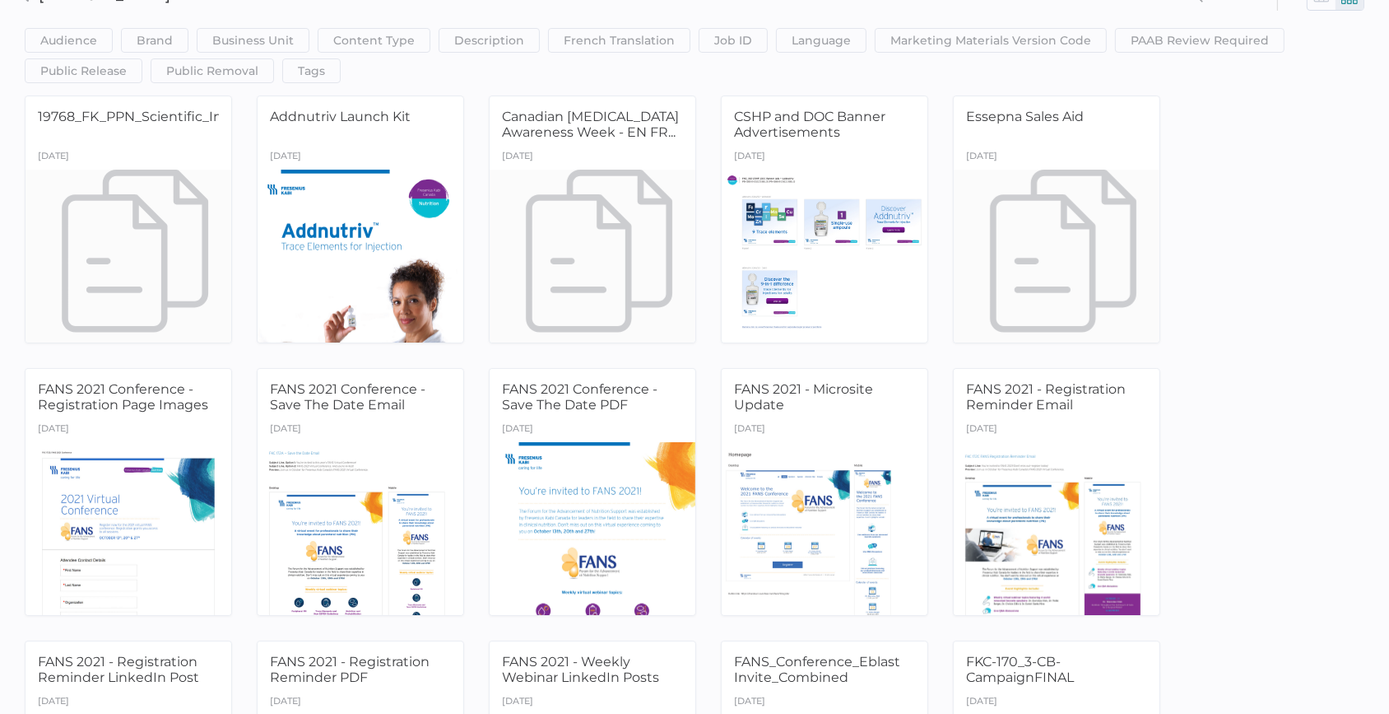
scroll to position [149, 0]
